Goal: Transaction & Acquisition: Purchase product/service

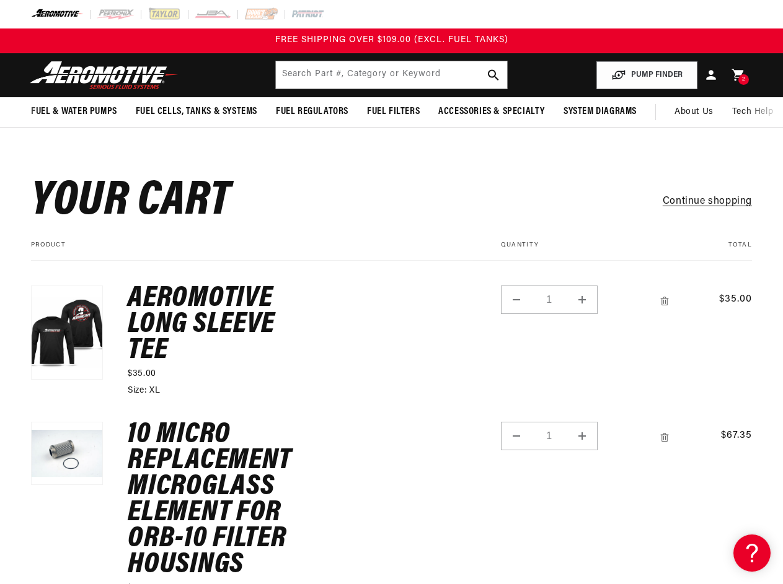
click at [391, 292] on td "Aeromotive Long Sleeve Tee $35.00 Size: XL" at bounding box center [283, 329] width 361 height 136
click at [391, 75] on input "text" at bounding box center [391, 74] width 231 height 27
click at [647, 75] on button "PUMP FINDER" at bounding box center [646, 75] width 101 height 28
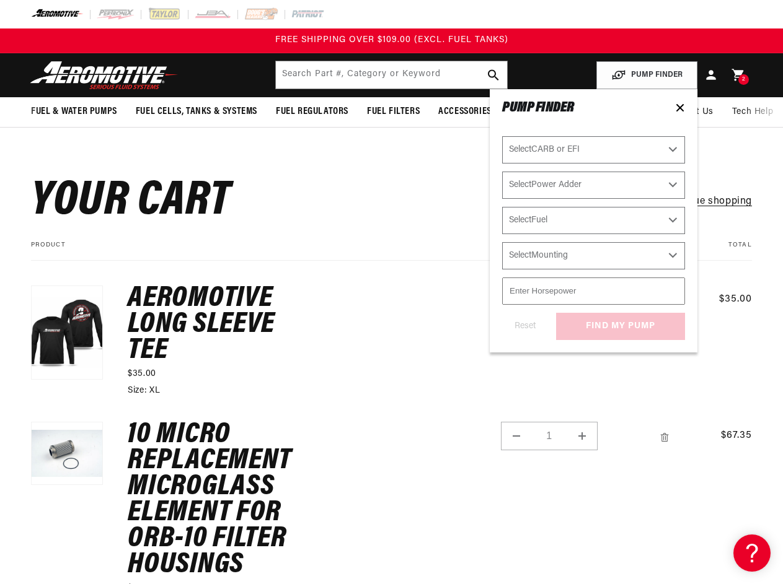
click at [74, 112] on span "Fuel & Water Pumps" at bounding box center [74, 111] width 86 height 13
